Goal: Information Seeking & Learning: Understand process/instructions

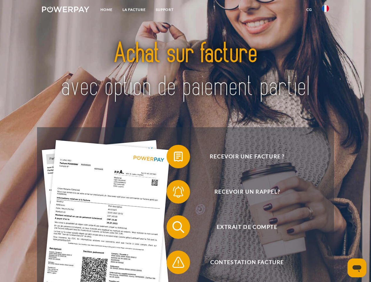
click at [66, 10] on img at bounding box center [65, 9] width 47 height 6
click at [326, 10] on img at bounding box center [325, 8] width 7 height 7
click at [309, 10] on link "CG" at bounding box center [310, 9] width 16 height 11
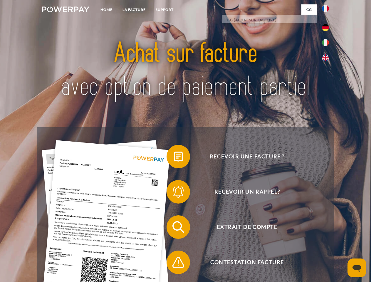
click at [174, 158] on span at bounding box center [169, 156] width 29 height 29
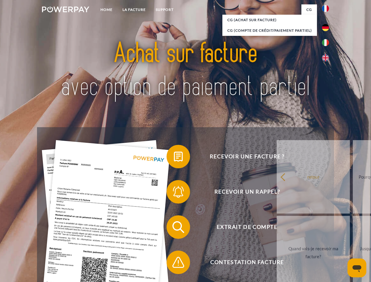
click at [174, 193] on div "Recevoir une facture ? Recevoir un rappel? Extrait de compte retour" at bounding box center [185, 244] width 297 height 235
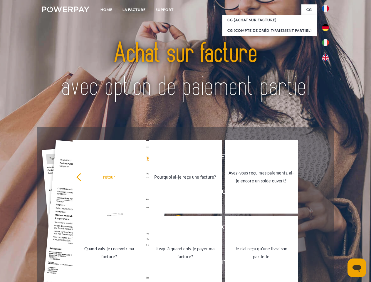
click at [174, 228] on link "Jusqu'à quand dois-je payer ma facture?" at bounding box center [185, 252] width 73 height 73
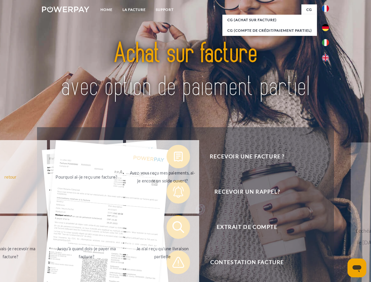
click at [174, 264] on span at bounding box center [169, 262] width 29 height 29
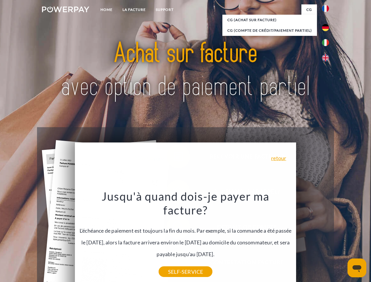
click at [357, 268] on icon "Ouvrir la fenêtre de messagerie" at bounding box center [357, 268] width 9 height 7
